Goal: Find specific page/section: Find specific page/section

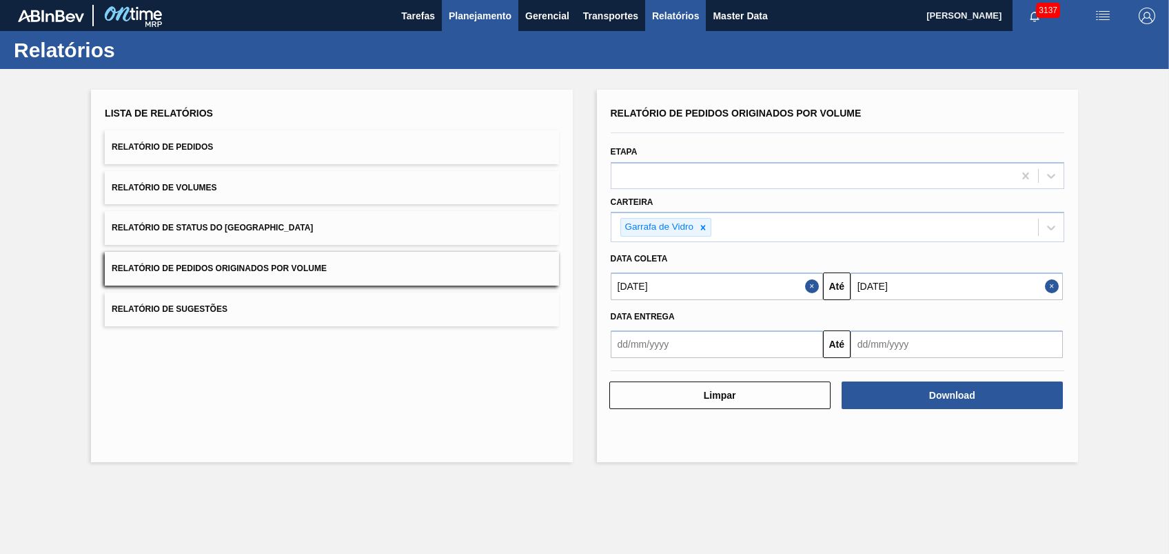
click at [504, 23] on span "Planejamento" at bounding box center [480, 16] width 63 height 17
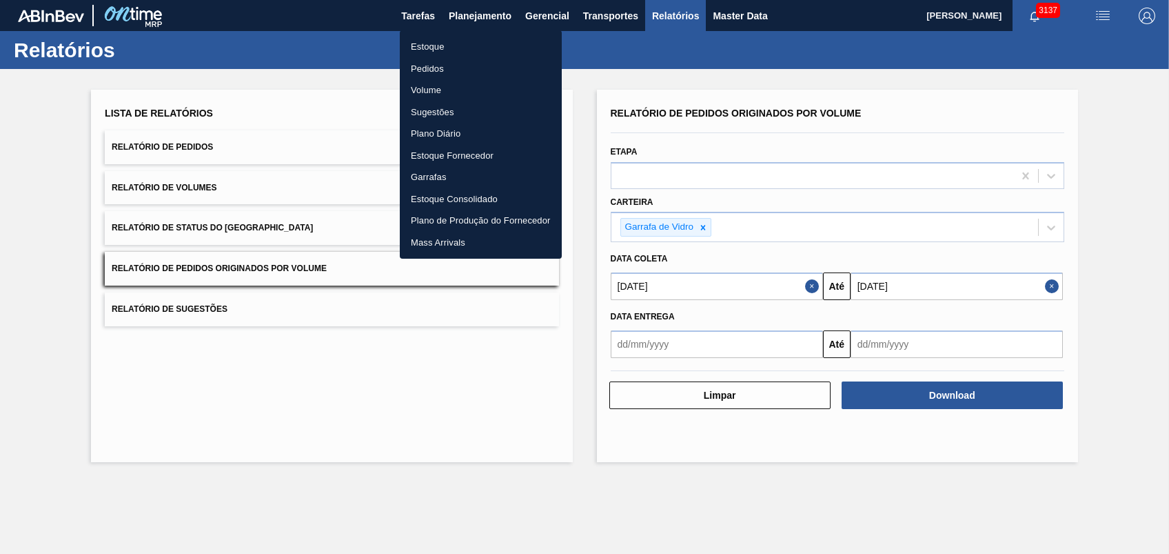
click at [440, 66] on li "Pedidos" at bounding box center [481, 69] width 162 height 22
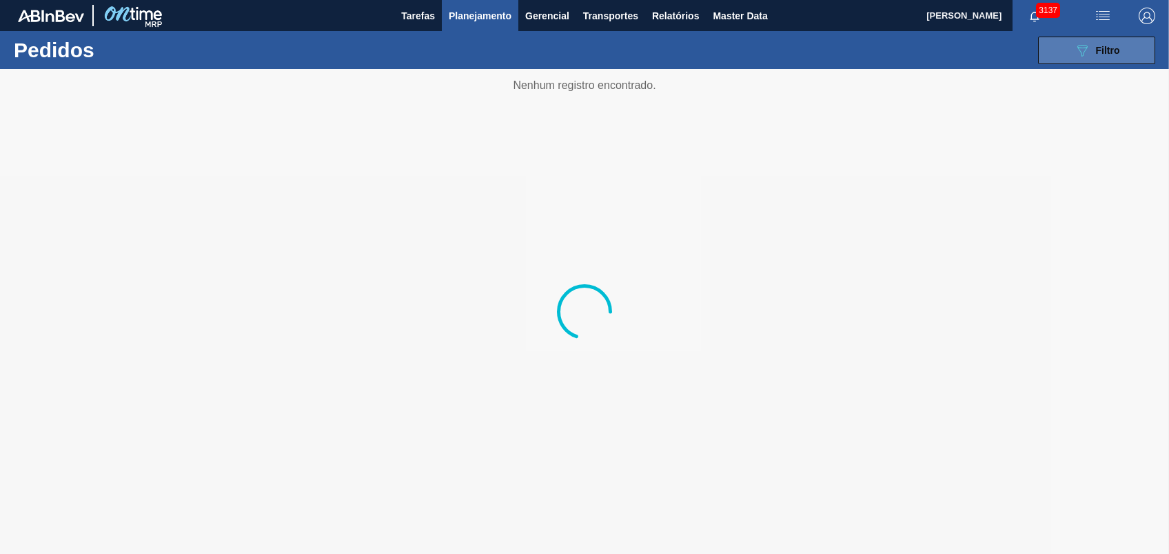
click at [1083, 59] on button "089F7B8B-B2A5-4AFE-B5C0-19BA573D28AC Filtro" at bounding box center [1096, 51] width 117 height 28
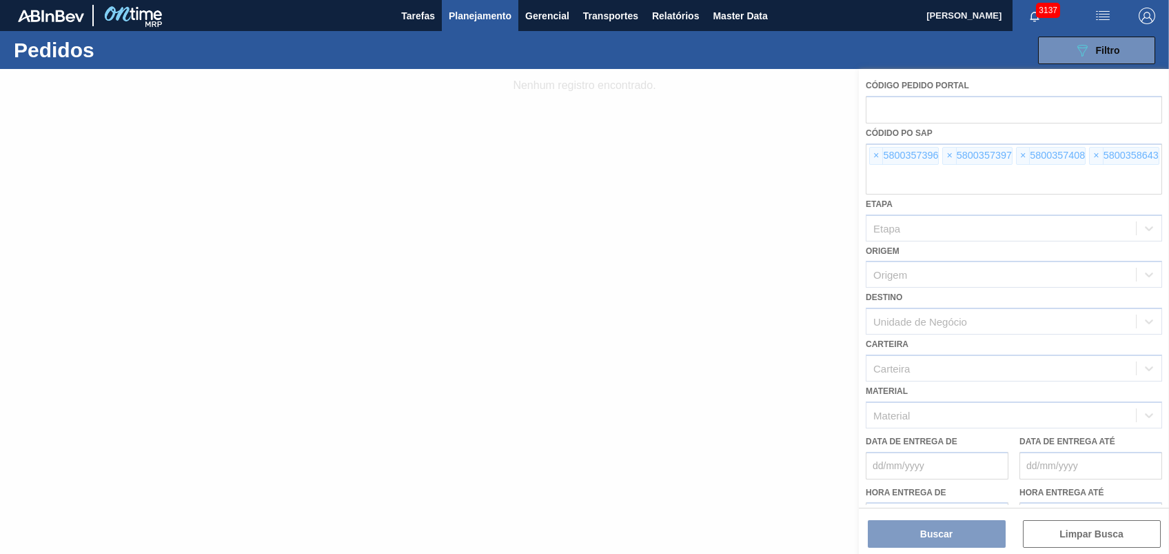
click at [875, 149] on div at bounding box center [584, 311] width 1169 height 485
click at [875, 156] on div at bounding box center [584, 311] width 1169 height 485
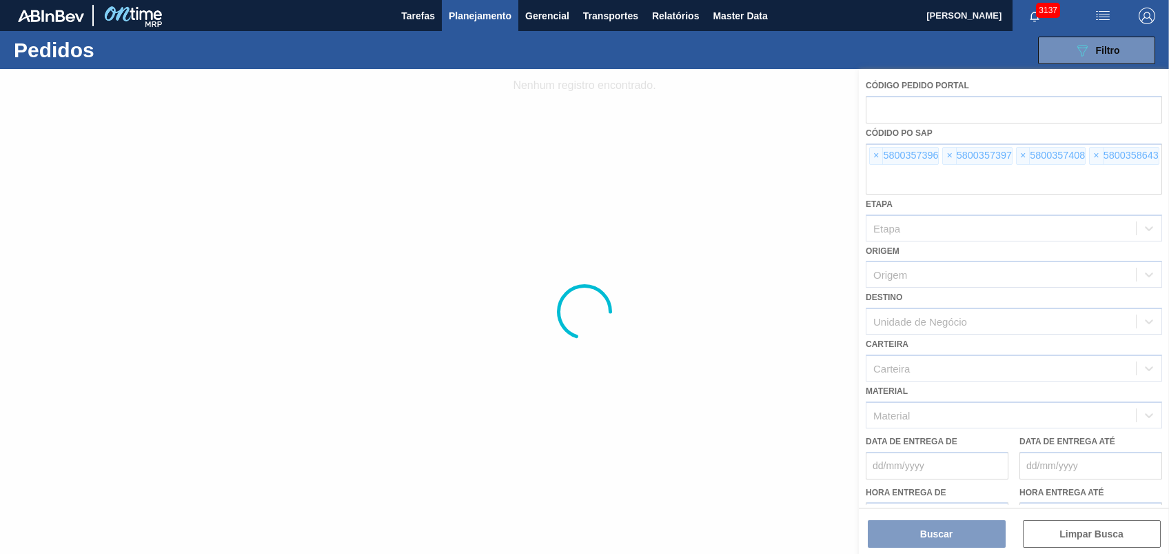
click at [876, 154] on div at bounding box center [584, 311] width 1169 height 485
click at [875, 154] on div at bounding box center [584, 311] width 1169 height 485
click at [877, 156] on span "×" at bounding box center [876, 156] width 13 height 17
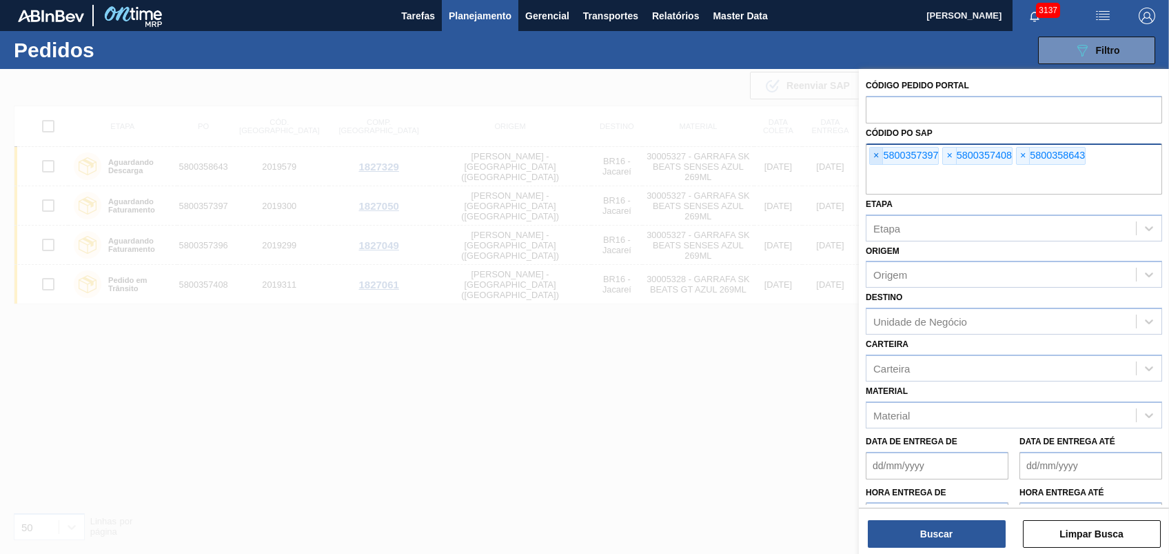
click at [876, 157] on span "×" at bounding box center [876, 156] width 13 height 17
click at [875, 160] on span "×" at bounding box center [876, 156] width 13 height 17
click at [875, 168] on input "text" at bounding box center [1014, 181] width 296 height 26
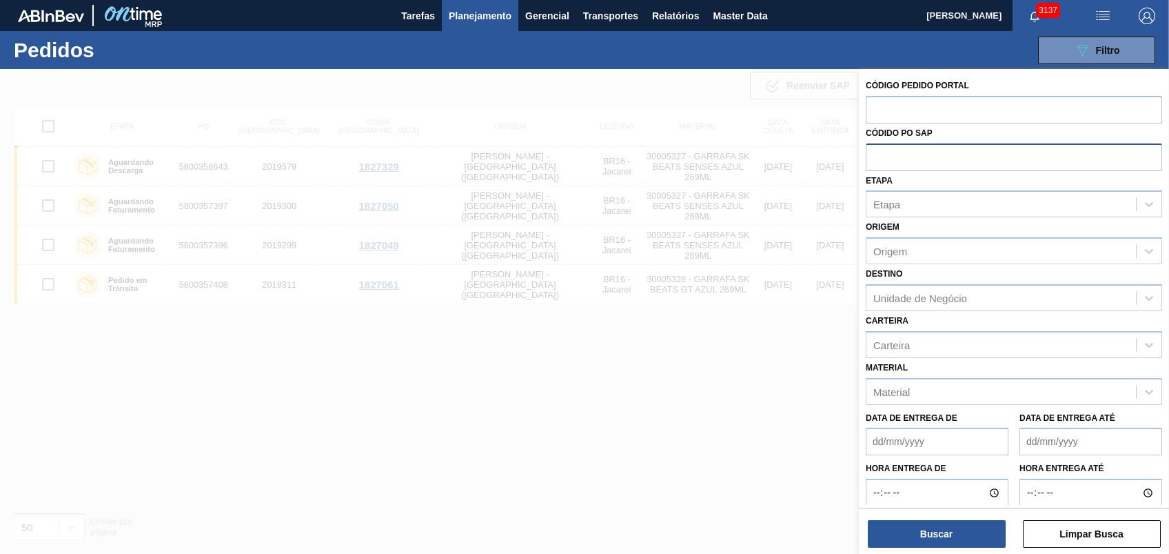
click at [875, 161] on input "text" at bounding box center [1014, 156] width 296 height 26
paste input "text"
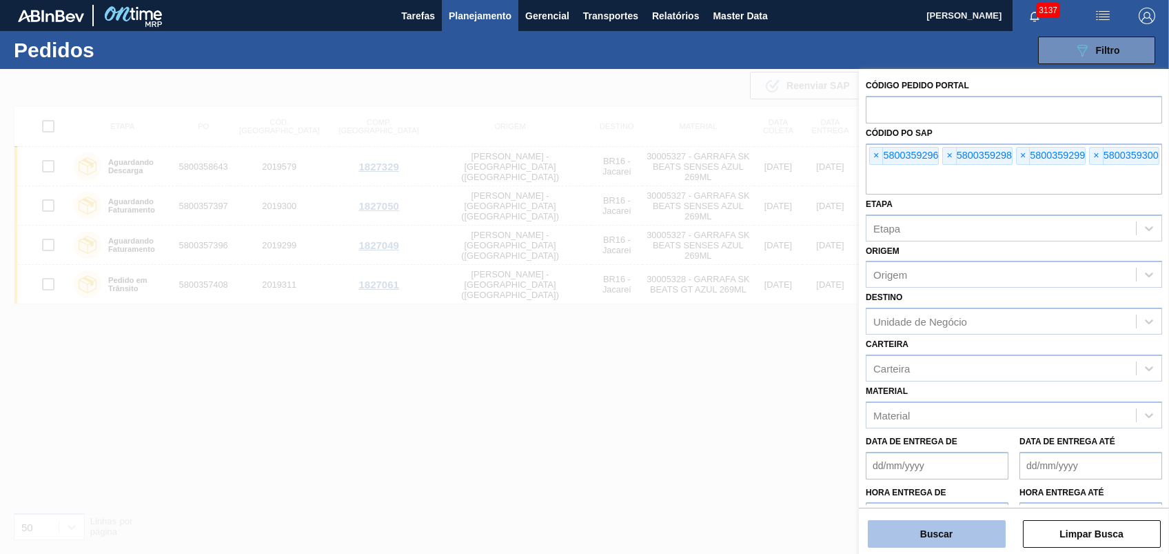
click at [960, 538] on button "Buscar" at bounding box center [937, 534] width 138 height 28
